Goal: Transaction & Acquisition: Purchase product/service

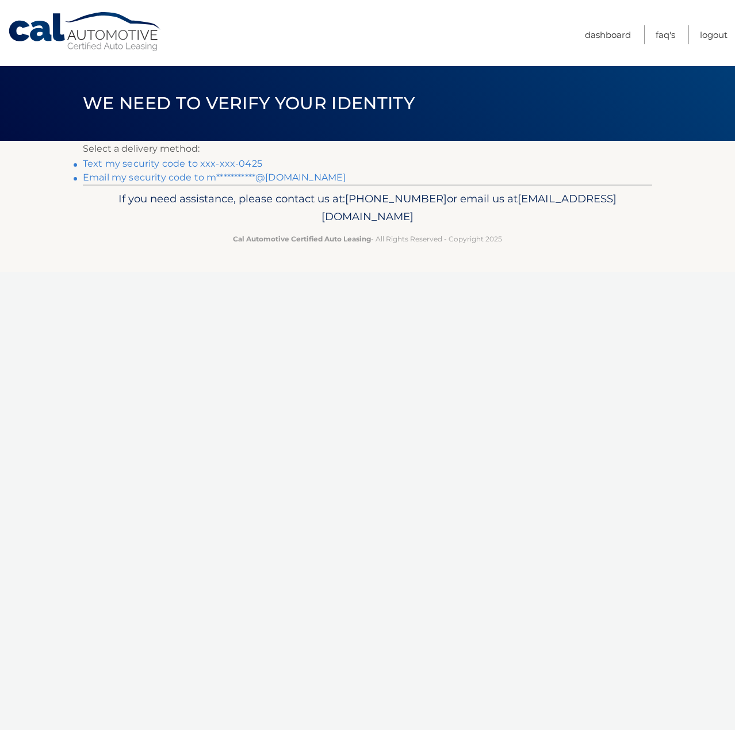
click at [240, 165] on link "Text my security code to xxx-xxx-0425" at bounding box center [172, 163] width 179 height 11
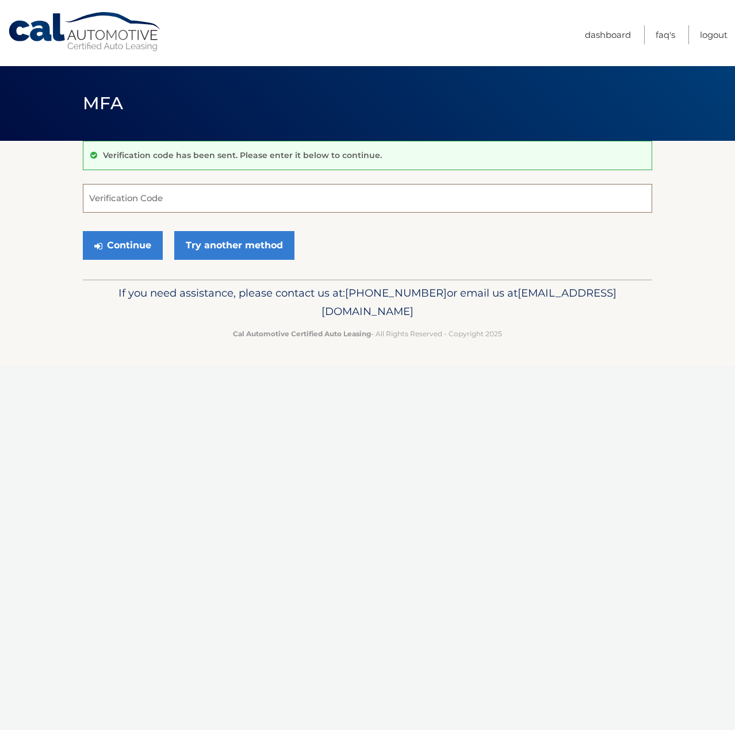
click at [177, 207] on input "Verification Code" at bounding box center [367, 198] width 569 height 29
type input "378294"
click at [83, 231] on button "Continue" at bounding box center [123, 245] width 80 height 29
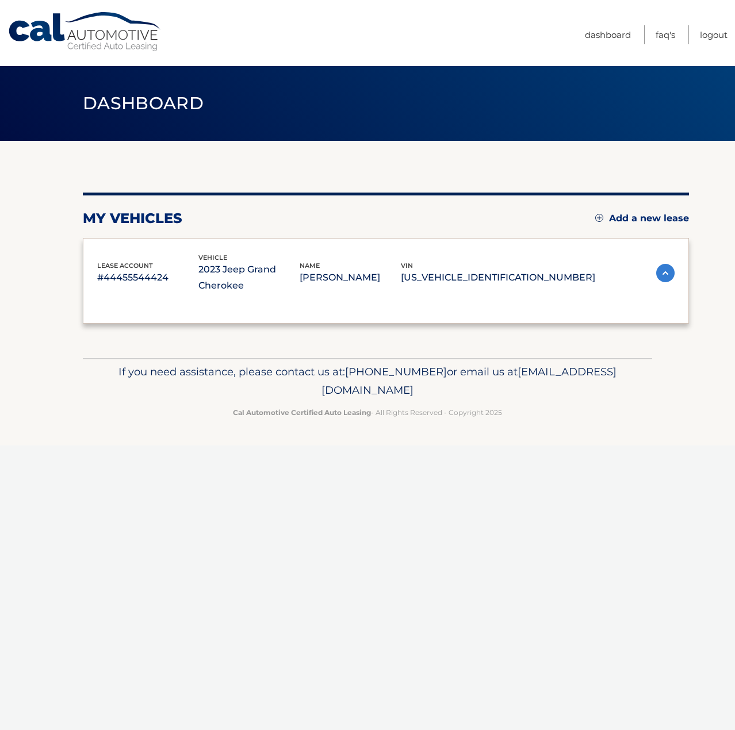
click at [112, 248] on div "lease account #44455544424 vehicle 2023 Jeep Grand Cherokee name MARK HOPKINSON…" at bounding box center [386, 281] width 606 height 86
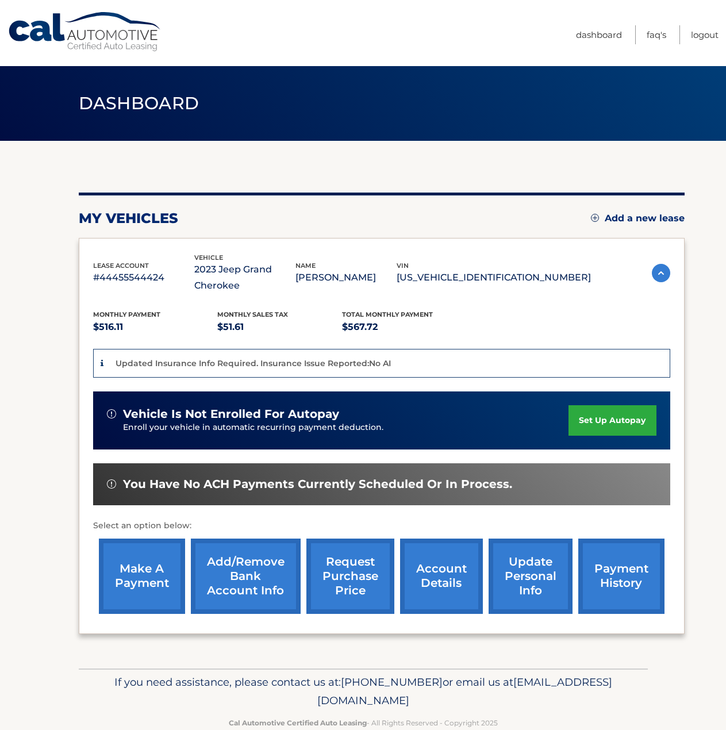
click at [149, 566] on link "make a payment" at bounding box center [142, 576] width 86 height 75
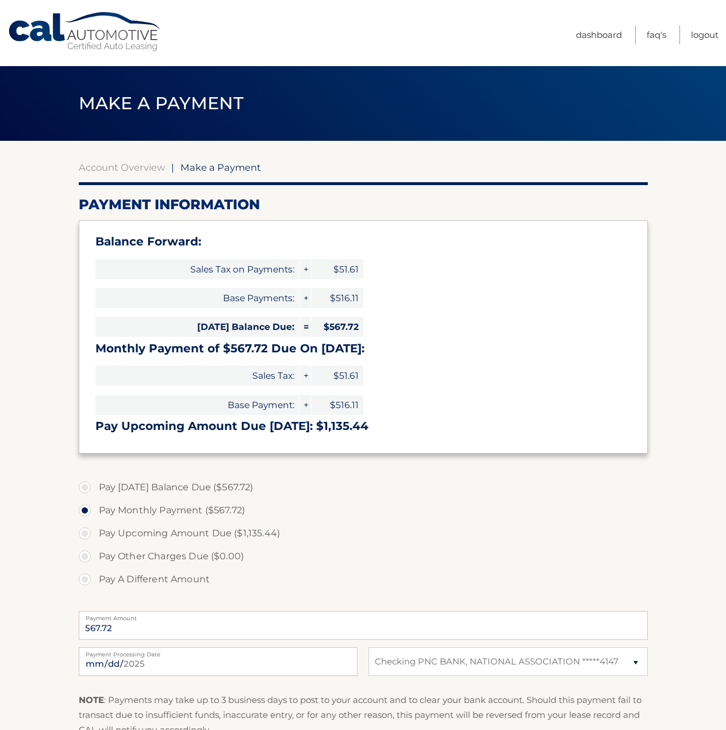
select select "NTg4MDViNzMtZGQxZC00YjdlLWJhNWUtYTNjNTA4MmI5Njlk"
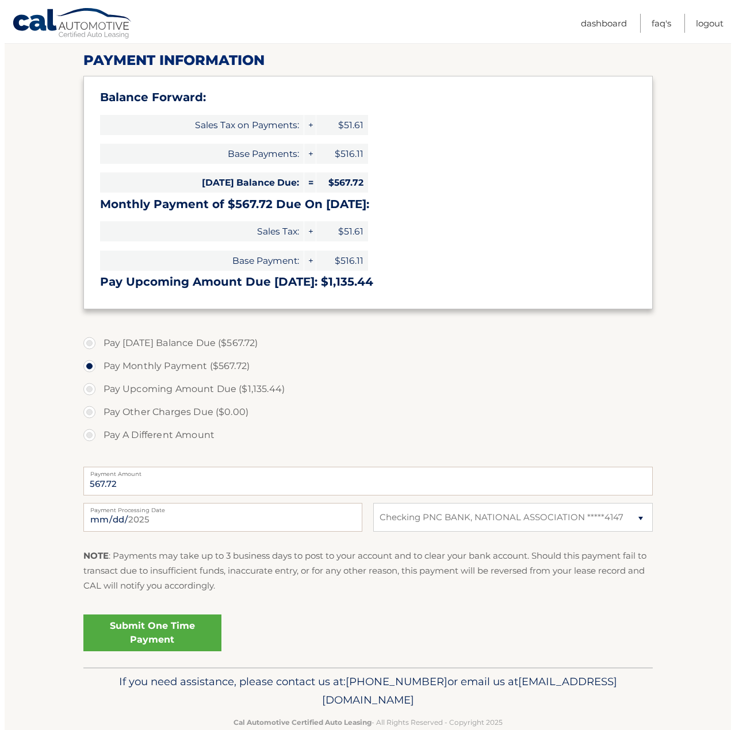
scroll to position [169, 0]
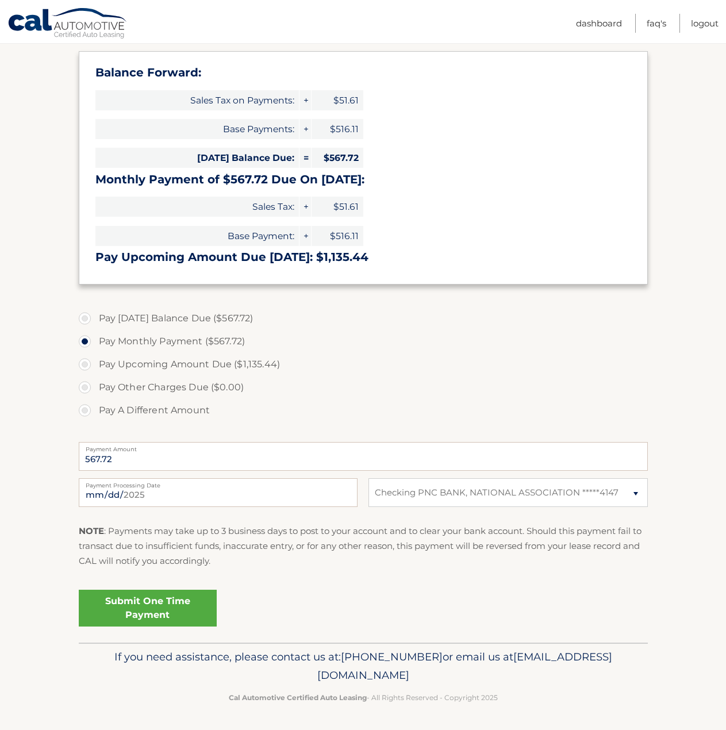
click at [165, 612] on link "Submit One Time Payment" at bounding box center [148, 608] width 138 height 37
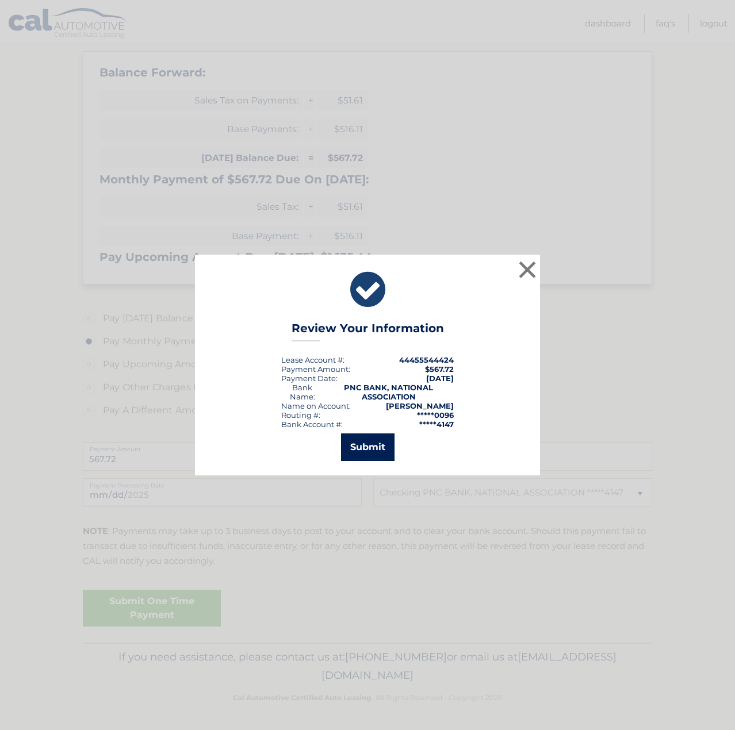
click at [357, 444] on button "Submit" at bounding box center [367, 448] width 53 height 28
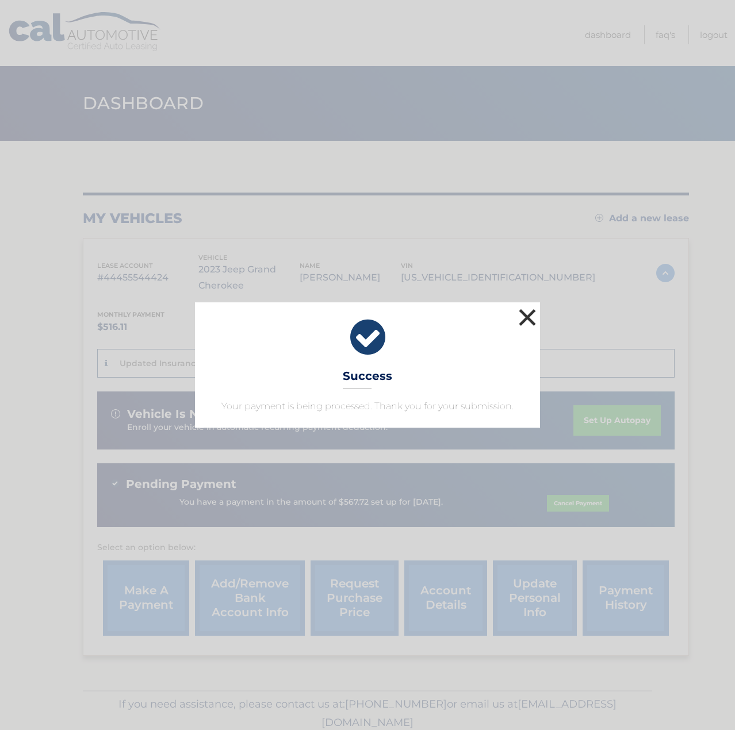
click at [528, 312] on button "×" at bounding box center [527, 317] width 23 height 23
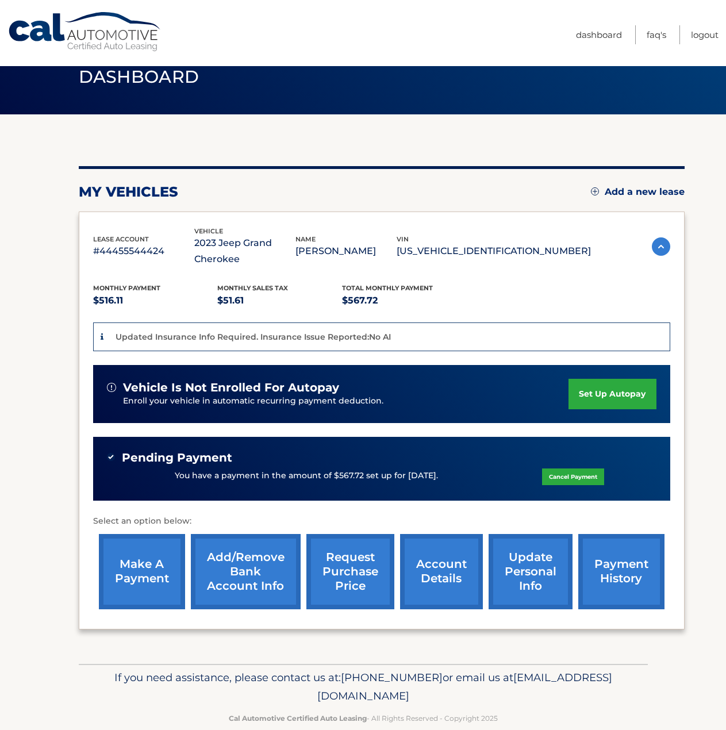
scroll to position [48, 0]
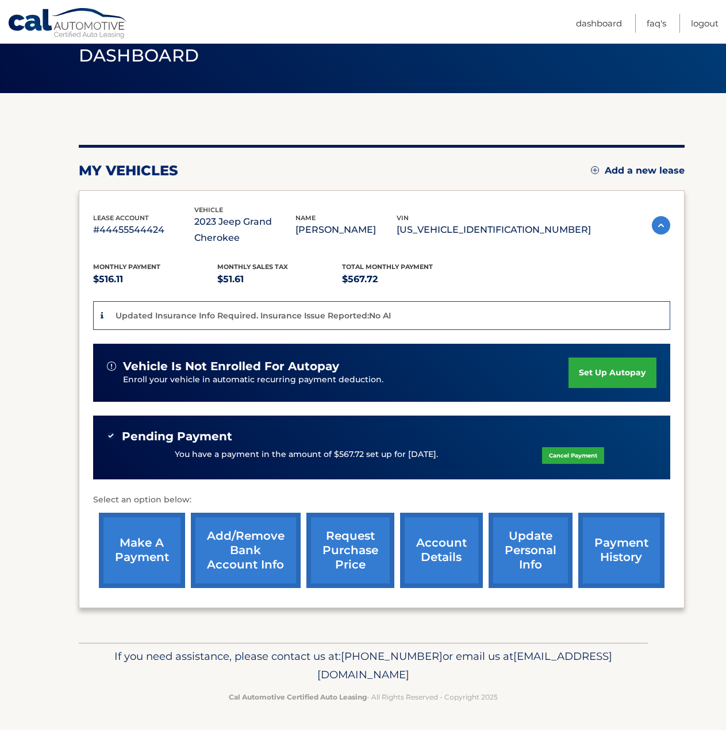
click at [447, 543] on link "account details" at bounding box center [441, 550] width 83 height 75
click at [444, 547] on link "account details" at bounding box center [441, 550] width 83 height 75
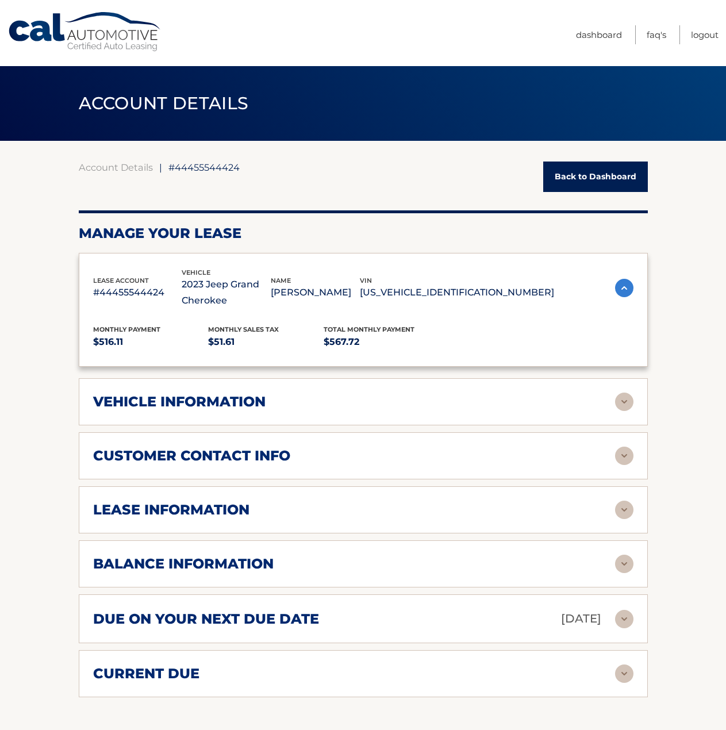
click at [444, 547] on div "lease account #44455544424 vehicle 2023 Jeep Grand Cherokee name [PERSON_NAME] …" at bounding box center [363, 475] width 569 height 445
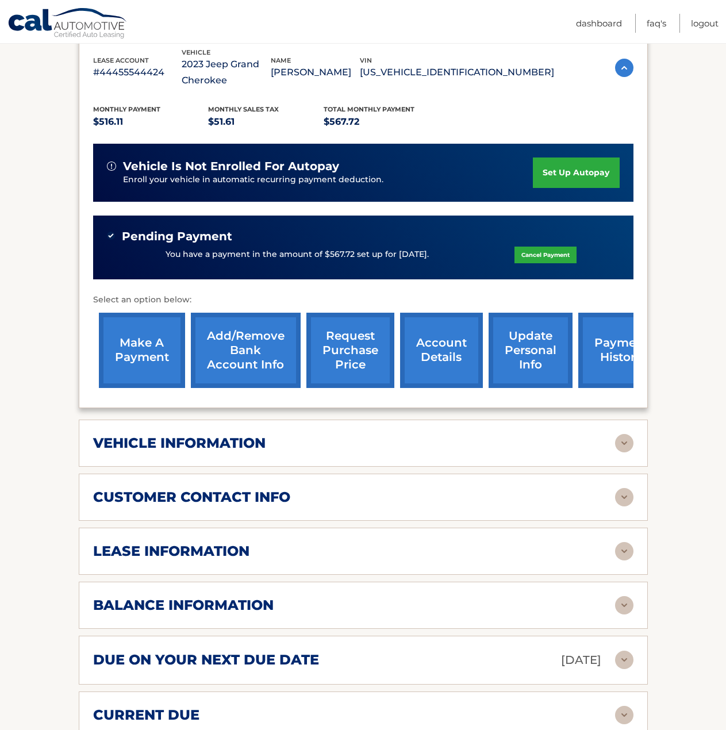
scroll to position [230, 0]
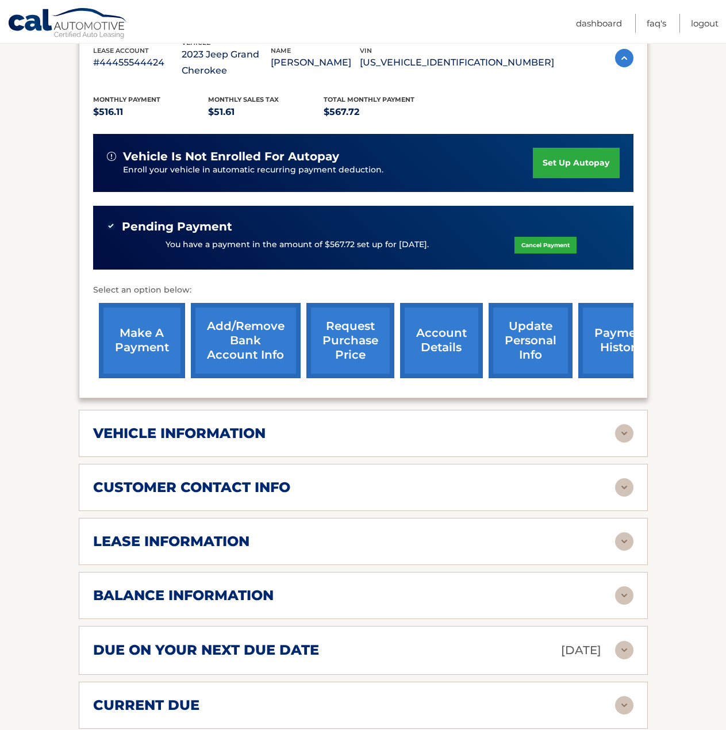
click at [385, 438] on div "vehicle information" at bounding box center [354, 433] width 522 height 17
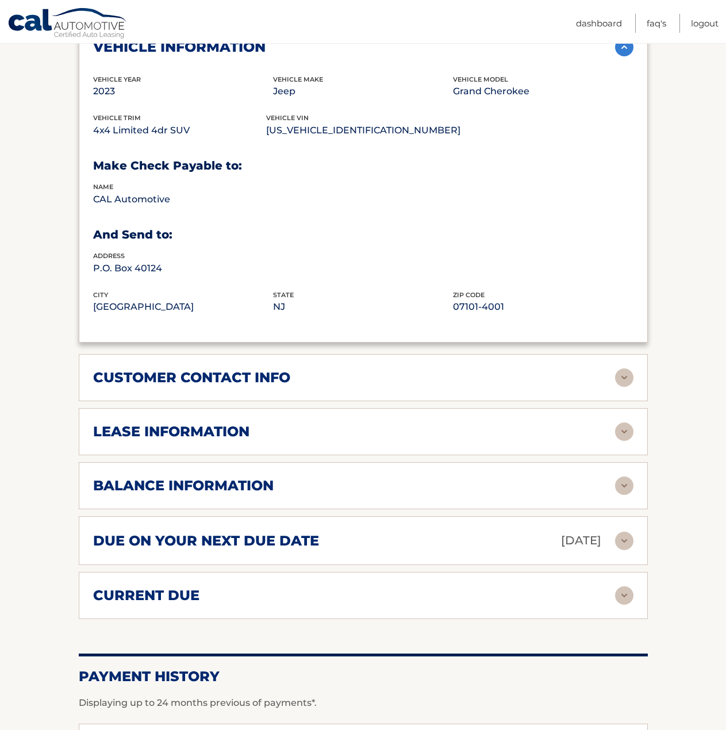
scroll to position [632, 0]
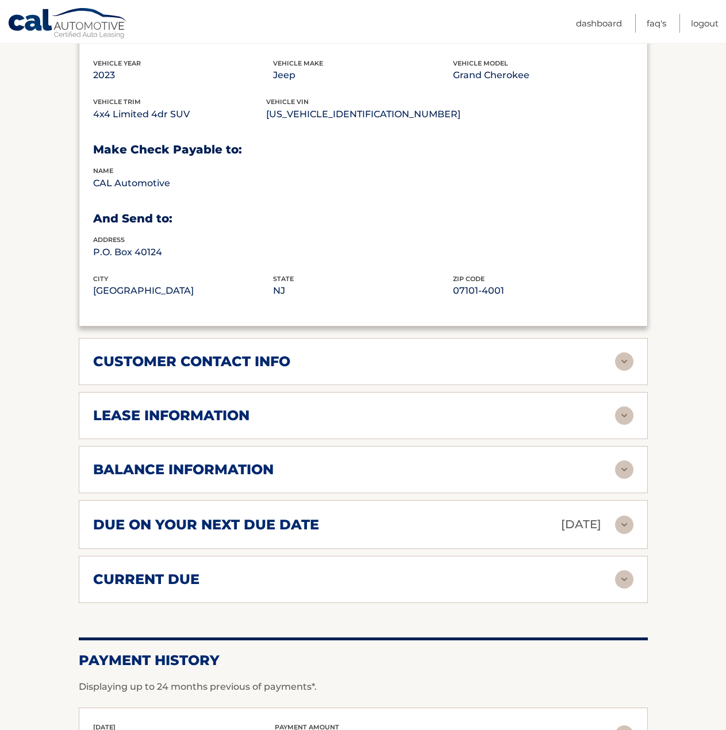
click at [355, 476] on div "balance information" at bounding box center [354, 469] width 522 height 17
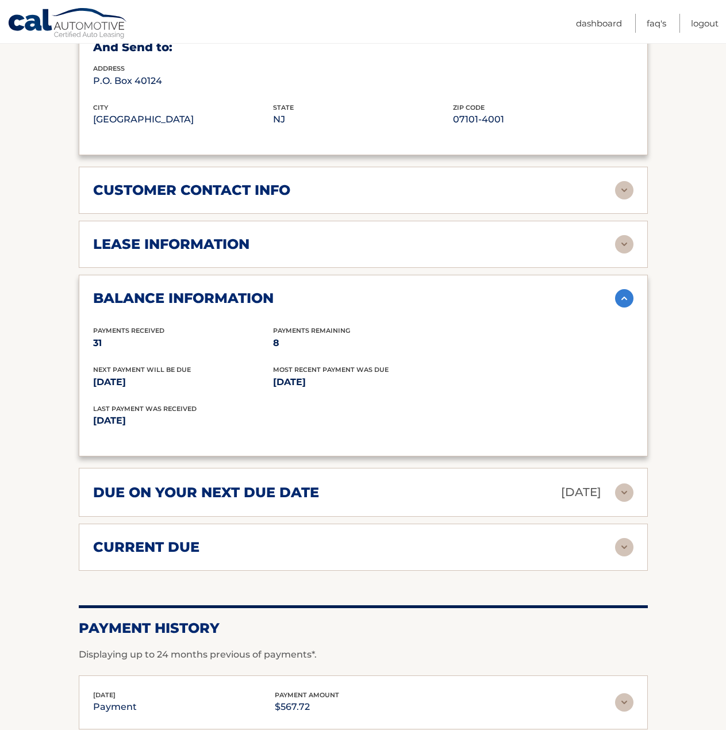
scroll to position [805, 0]
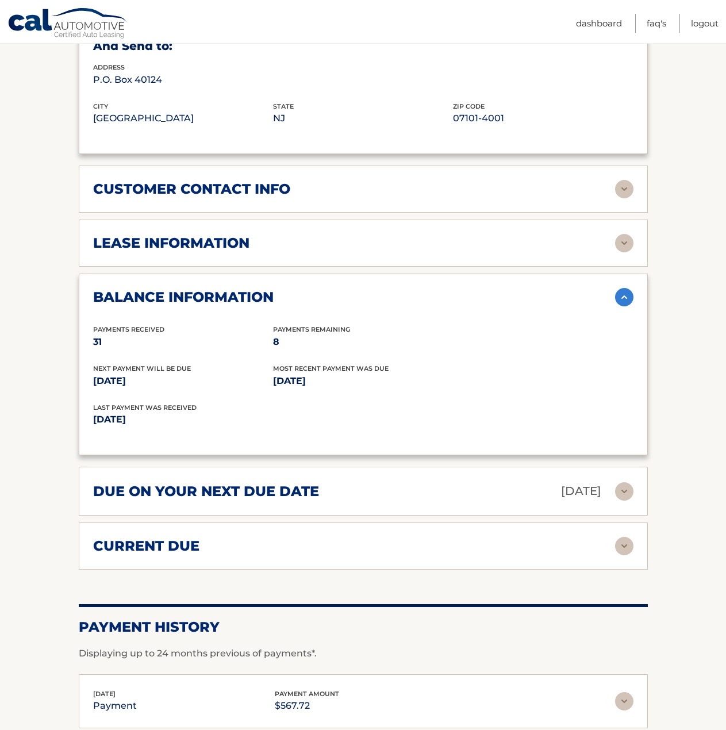
click at [358, 496] on div "due on your next due date [DATE]" at bounding box center [354, 491] width 522 height 20
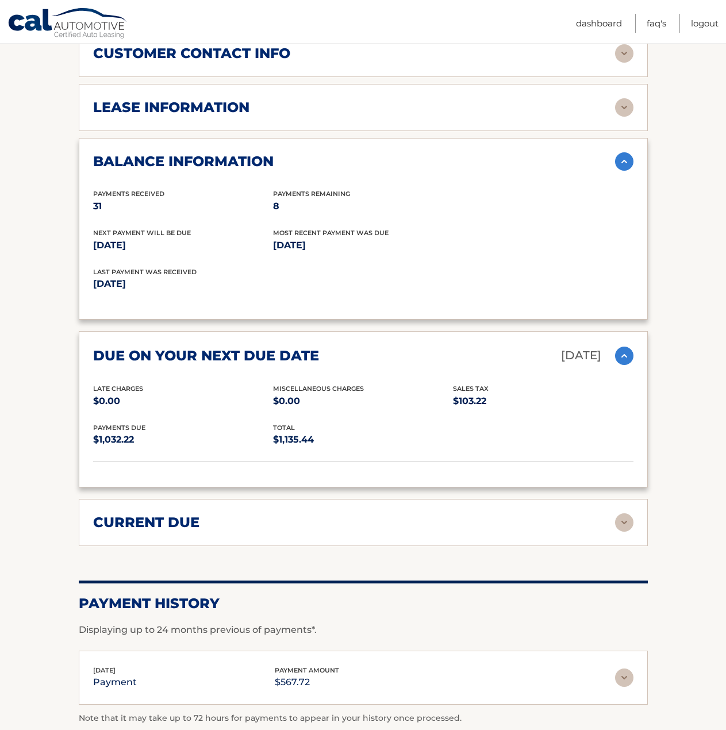
scroll to position [977, 0]
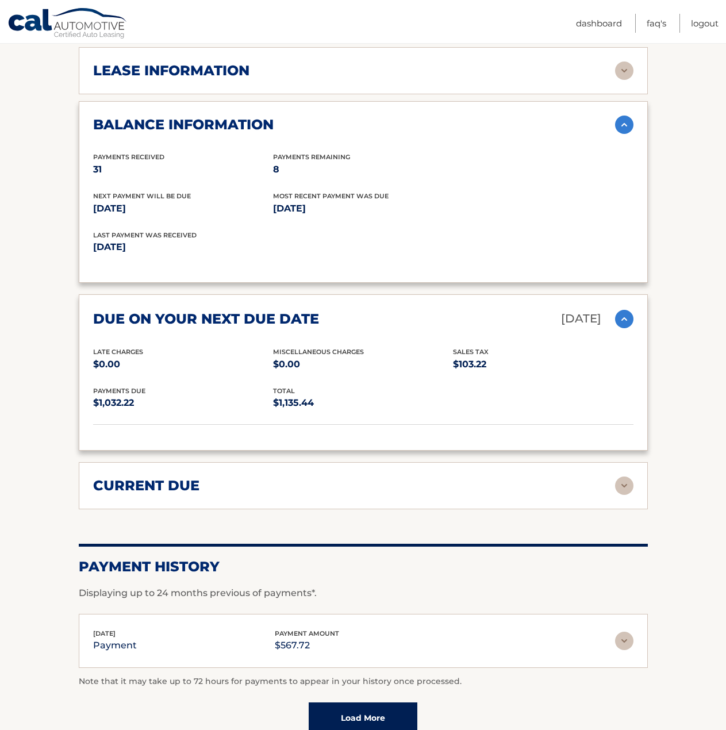
click at [470, 504] on div "current due Late Charges $0.00 Miscelleneous Charges* $0.00 Sales Tax $51.61 pa…" at bounding box center [363, 485] width 569 height 47
click at [618, 486] on img at bounding box center [624, 486] width 18 height 18
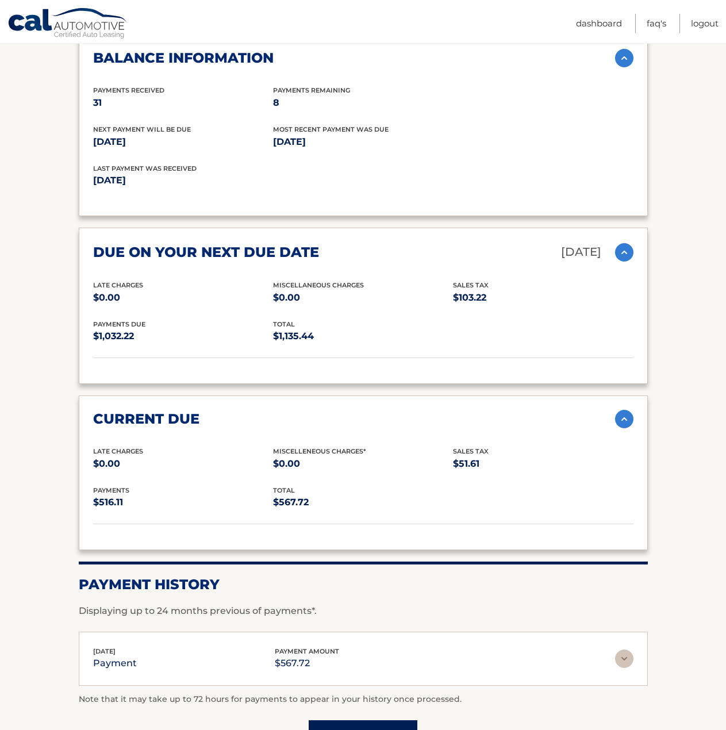
scroll to position [1176, 0]
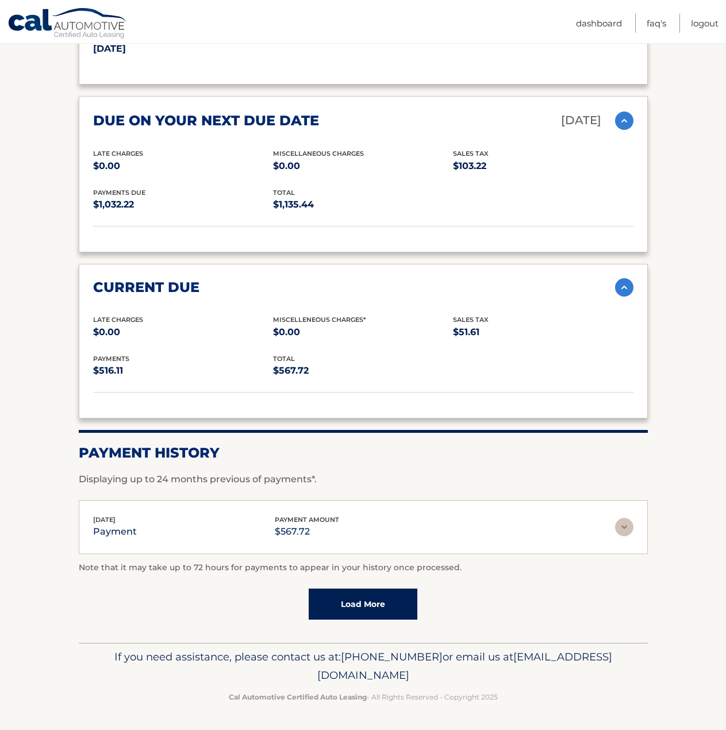
click at [404, 597] on link "Load More" at bounding box center [363, 604] width 109 height 31
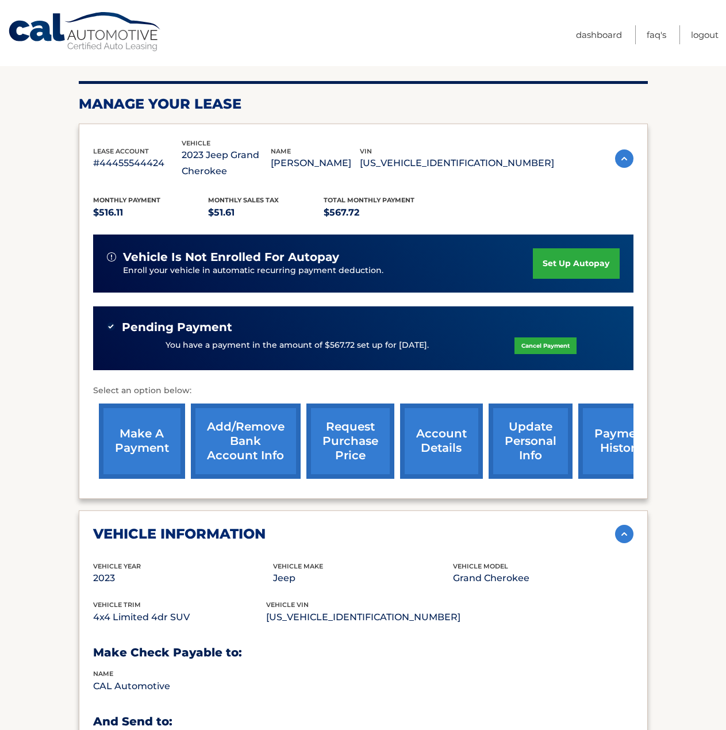
scroll to position [0, 0]
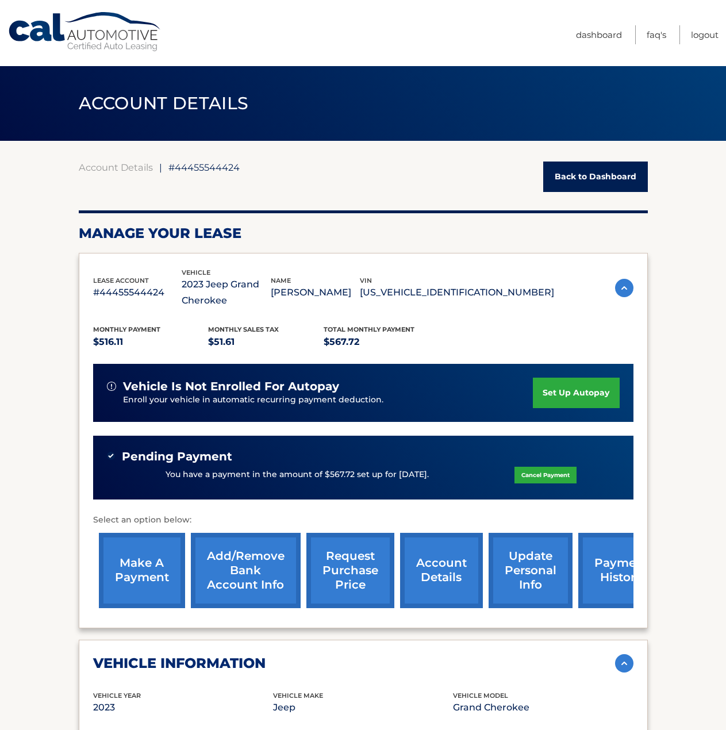
click at [609, 179] on link "Back to Dashboard" at bounding box center [595, 177] width 105 height 30
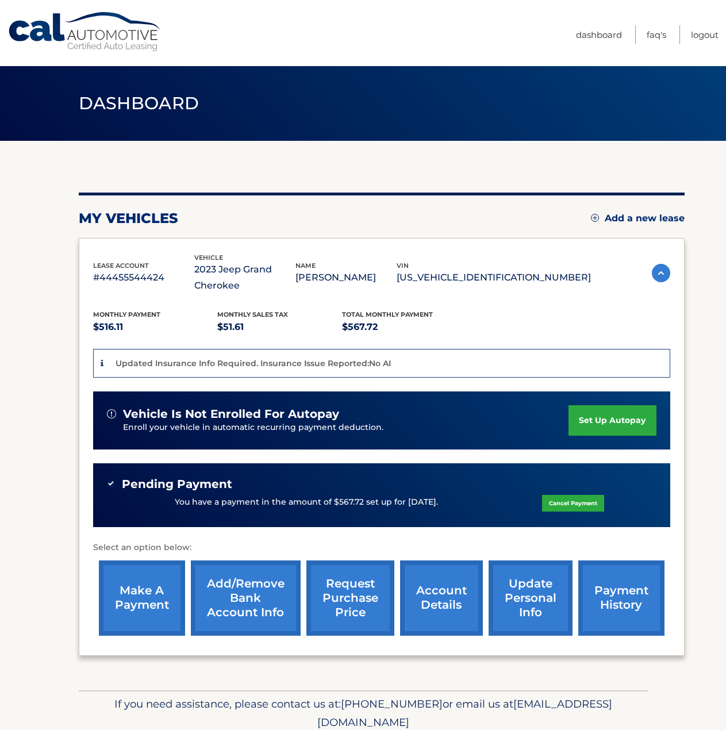
click at [74, 176] on section "my vehicles Add a new lease lease account #44455544424 vehicle 2023 Jeep Grand …" at bounding box center [363, 416] width 726 height 550
